Goal: Task Accomplishment & Management: Manage account settings

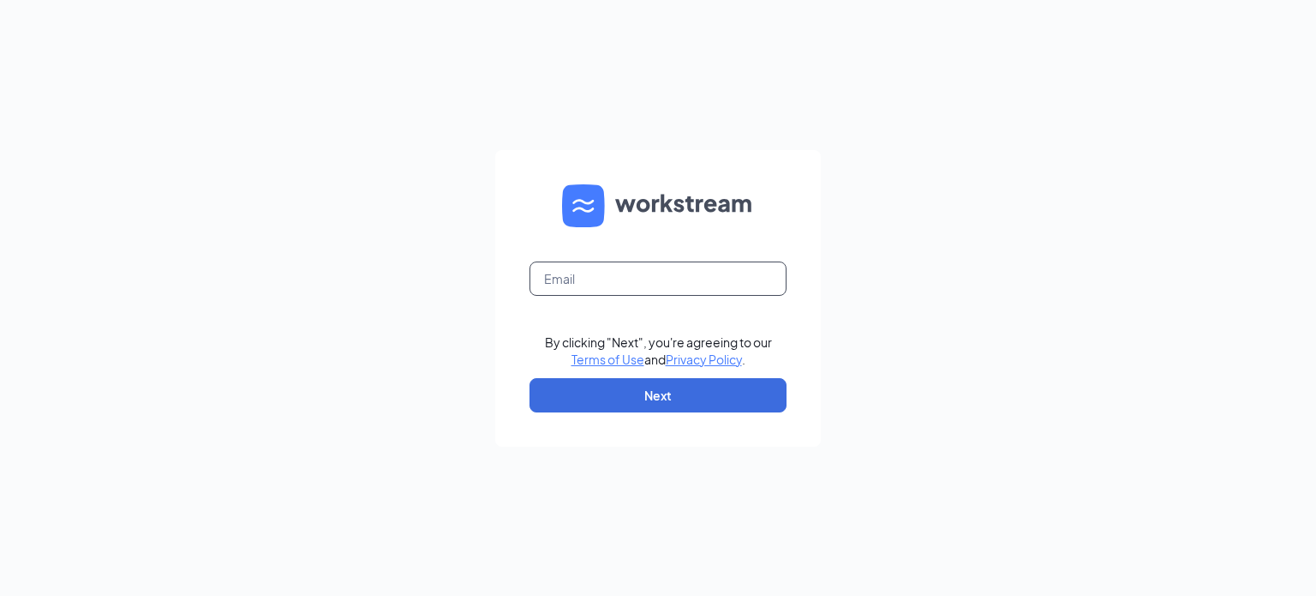
click at [645, 280] on input "text" at bounding box center [658, 278] width 257 height 34
type input "ihop3344@romulusinc.com"
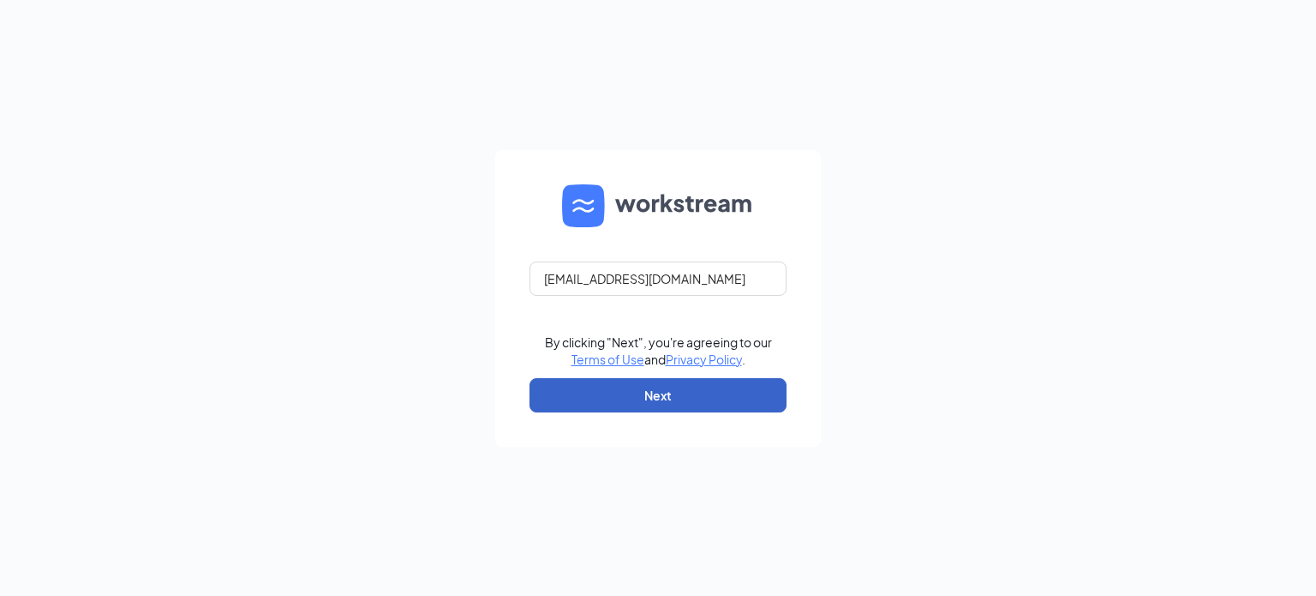
click at [600, 386] on button "Next" at bounding box center [658, 395] width 257 height 34
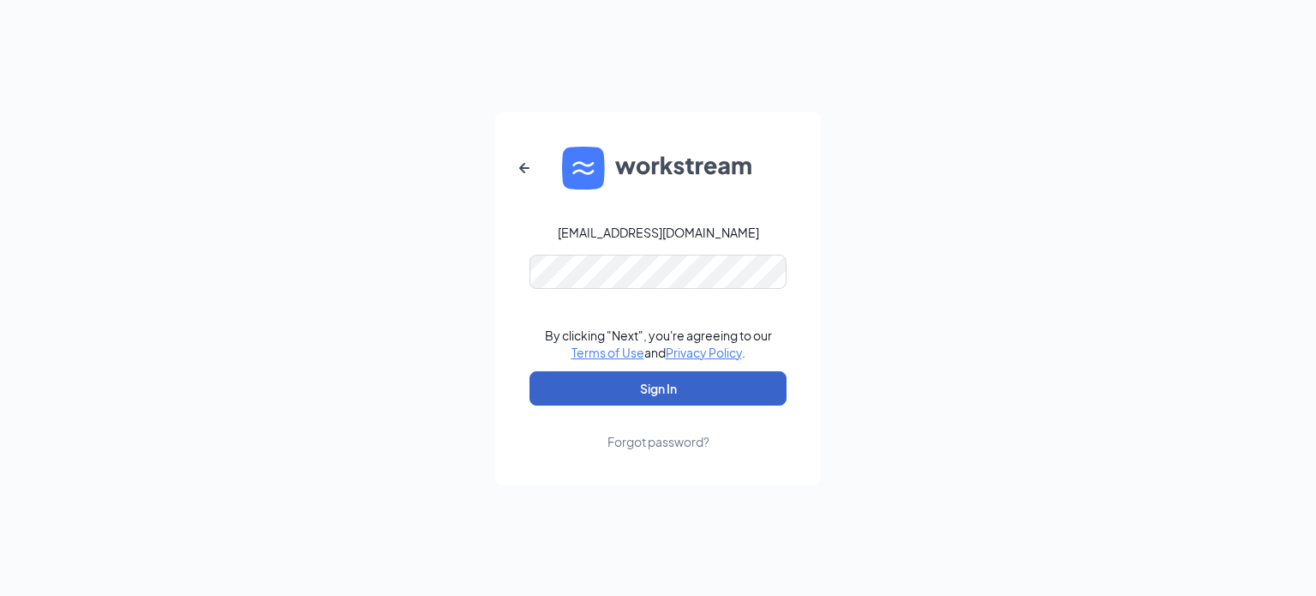
click at [632, 384] on button "Sign In" at bounding box center [658, 388] width 257 height 34
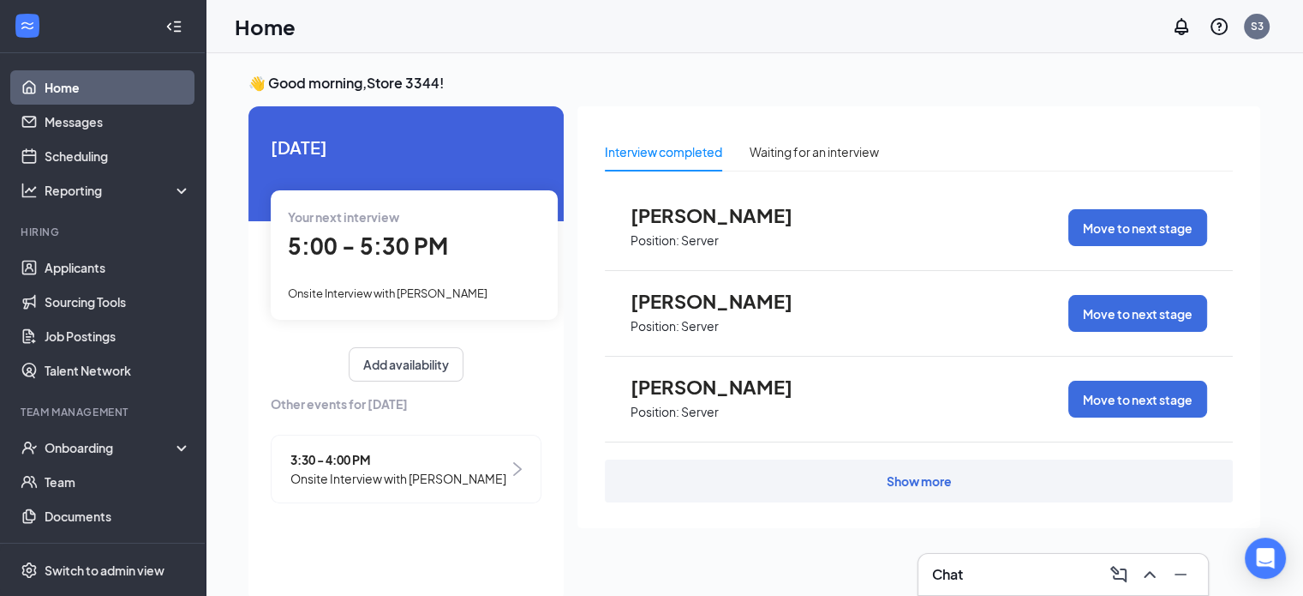
click at [384, 240] on span "5:00 - 5:30 PM" at bounding box center [368, 245] width 160 height 28
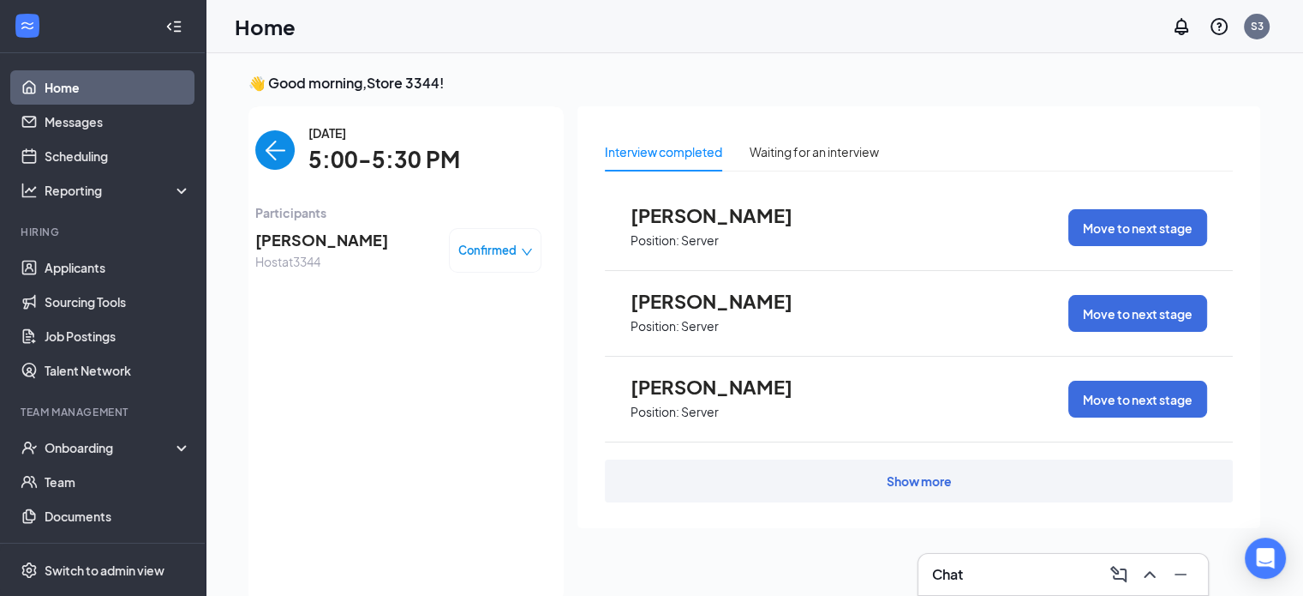
scroll to position [7, 0]
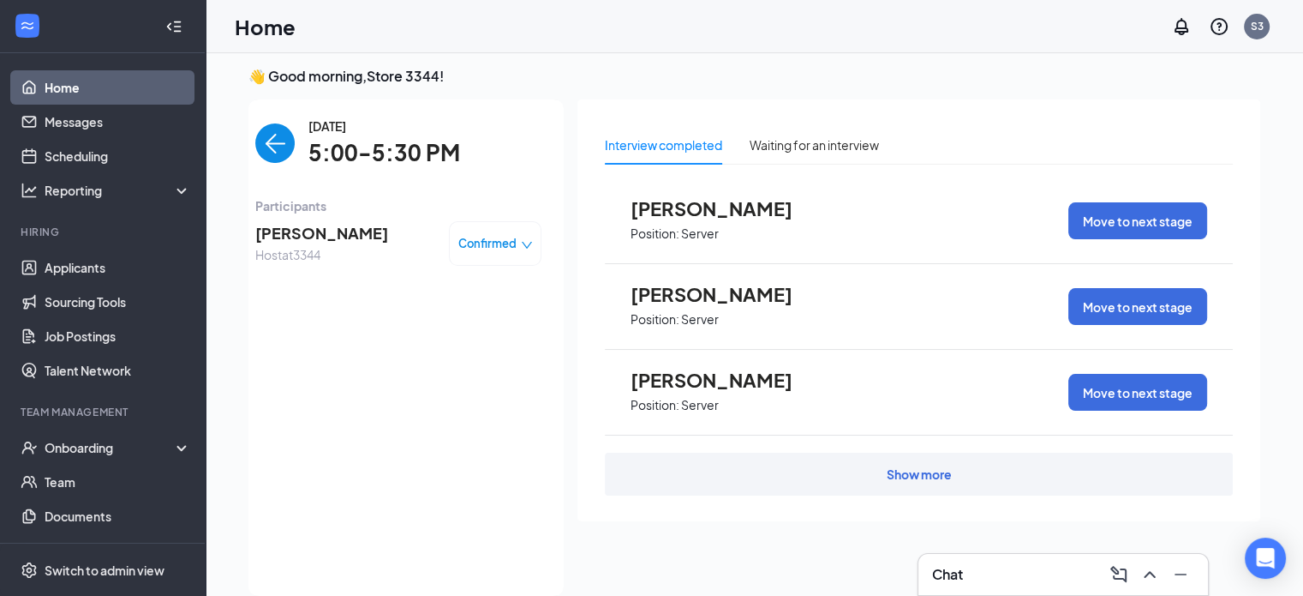
click at [286, 136] on img "back-button" at bounding box center [274, 142] width 39 height 39
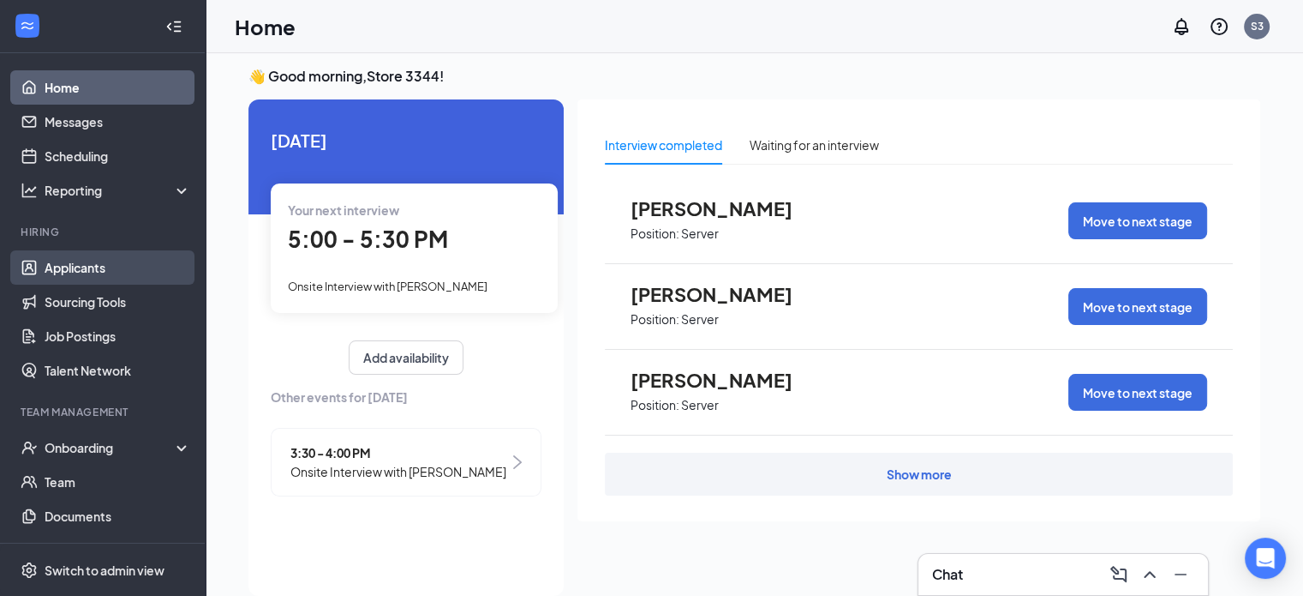
click at [75, 256] on link "Applicants" at bounding box center [118, 267] width 147 height 34
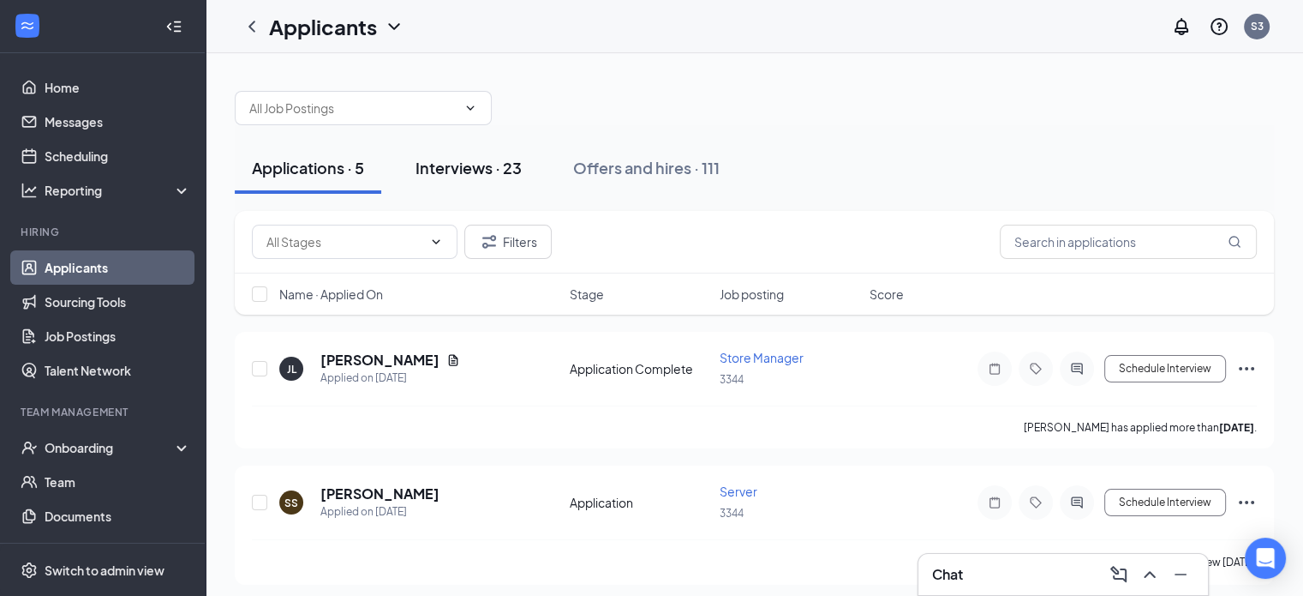
click at [479, 172] on div "Interviews · 23" at bounding box center [469, 167] width 106 height 21
